Goal: Task Accomplishment & Management: Complete application form

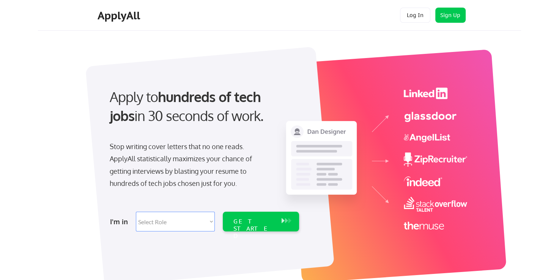
click at [173, 228] on select "Select Role Software Engineering Product Management Customer Success Sales UI/U…" at bounding box center [175, 222] width 79 height 20
select select ""hr_recruiting""
click at [136, 212] on select "Select Role Software Engineering Product Management Customer Success Sales UI/U…" at bounding box center [175, 222] width 79 height 20
select select ""hr_recruiting""
click at [244, 216] on div "GET STARTED" at bounding box center [254, 222] width 48 height 20
